Goal: Find specific page/section: Find specific page/section

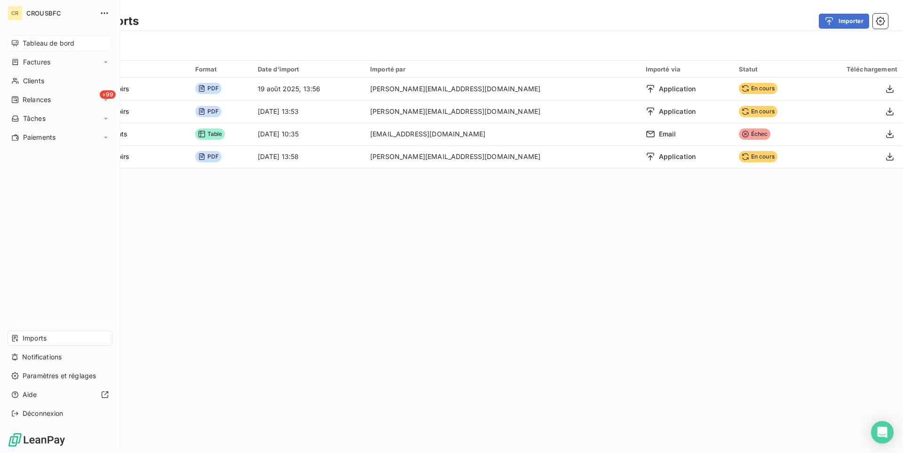
click at [40, 48] on div "Tableau de bord" at bounding box center [60, 43] width 105 height 15
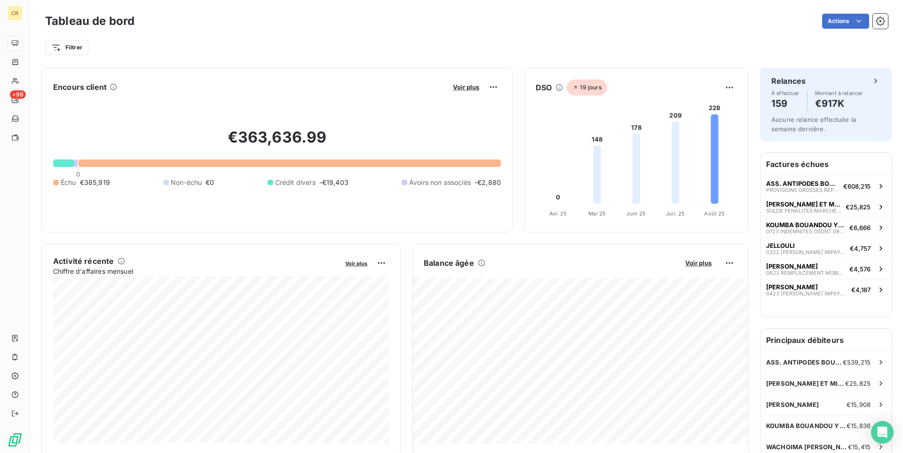
click at [344, 48] on div "Filtrer" at bounding box center [466, 48] width 842 height 18
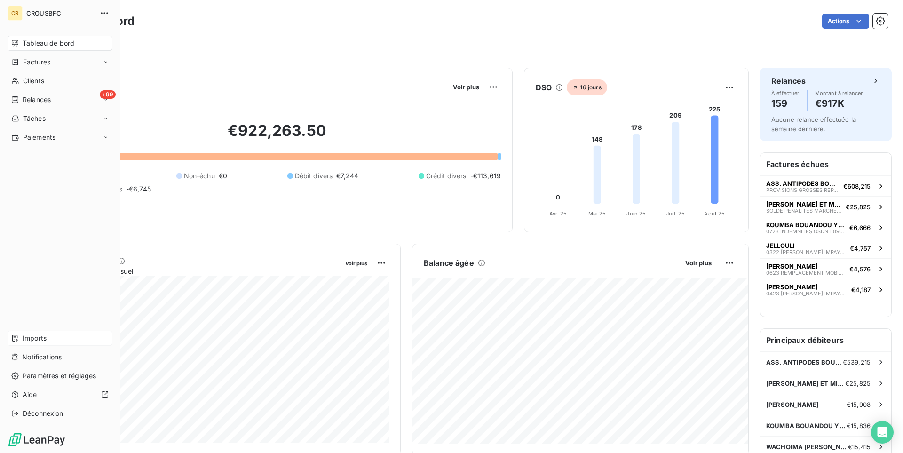
click at [27, 341] on span "Imports" at bounding box center [35, 337] width 24 height 9
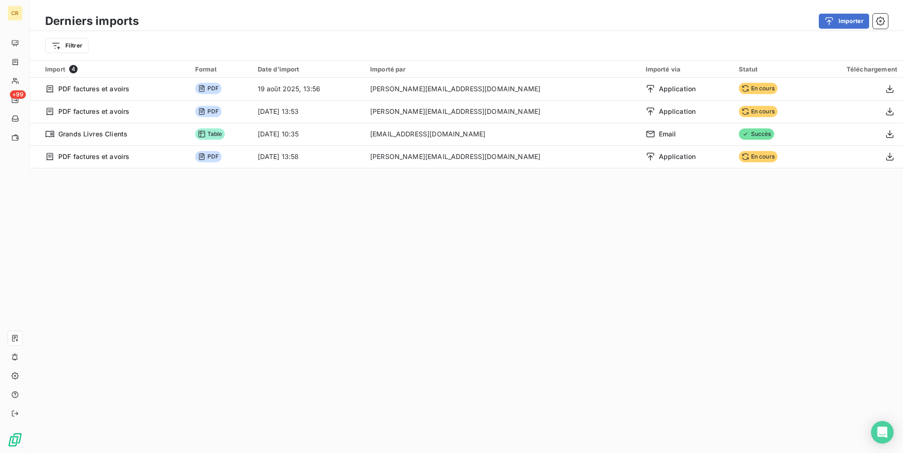
click at [317, 235] on div "Derniers imports Importer Filtrer Import 4 Format Date d’import Importé par Imp…" at bounding box center [466, 226] width 872 height 453
